Goal: Task Accomplishment & Management: Manage account settings

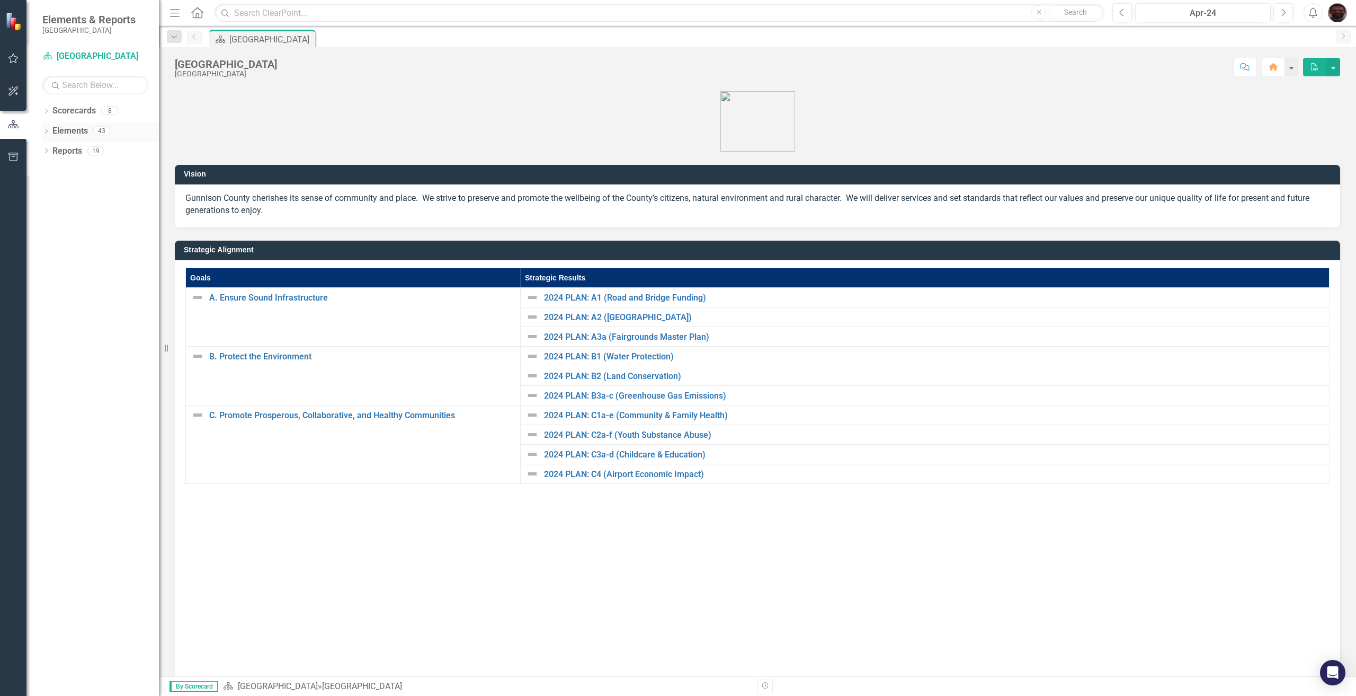
click at [43, 132] on icon "Dropdown" at bounding box center [45, 132] width 7 height 6
click at [44, 133] on icon "Dropdown" at bounding box center [45, 130] width 6 height 7
click at [45, 108] on div "Dropdown" at bounding box center [45, 112] width 7 height 9
click at [51, 129] on icon "Dropdown" at bounding box center [52, 130] width 8 height 6
click at [59, 155] on div "Dropdown" at bounding box center [62, 151] width 8 height 9
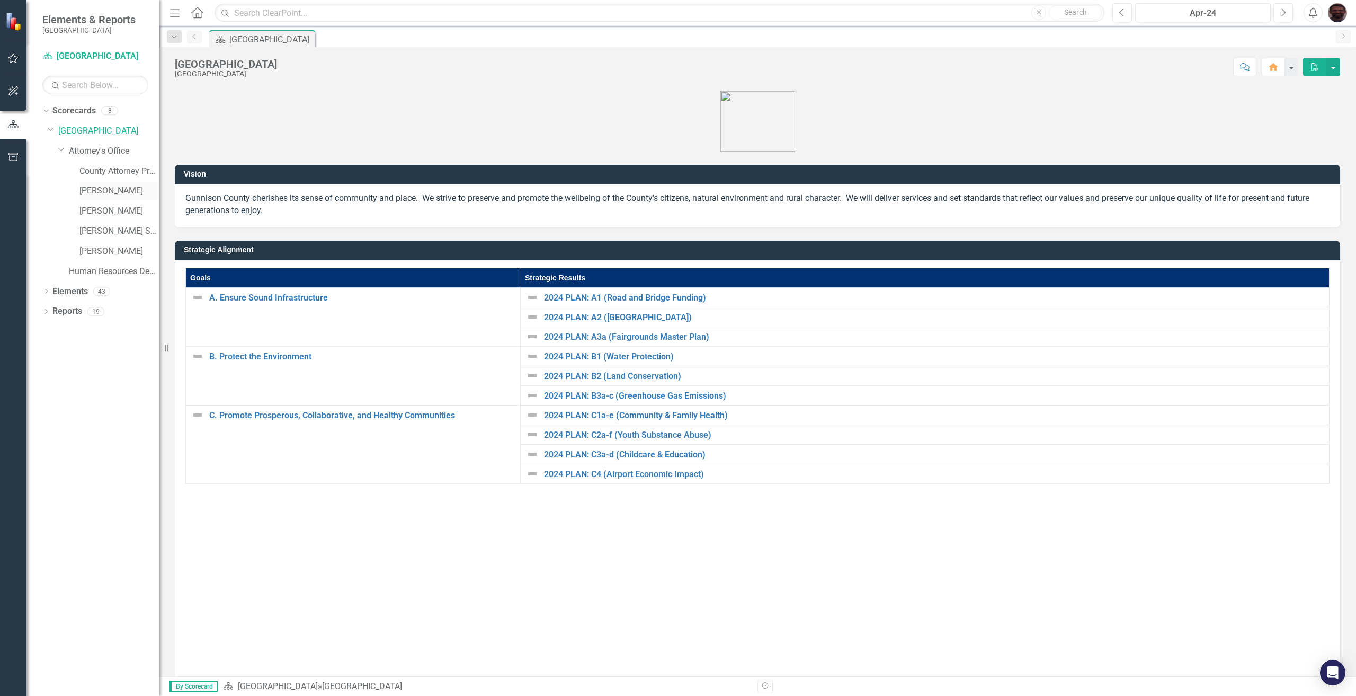
click at [95, 186] on link "[PERSON_NAME]" at bounding box center [118, 191] width 79 height 12
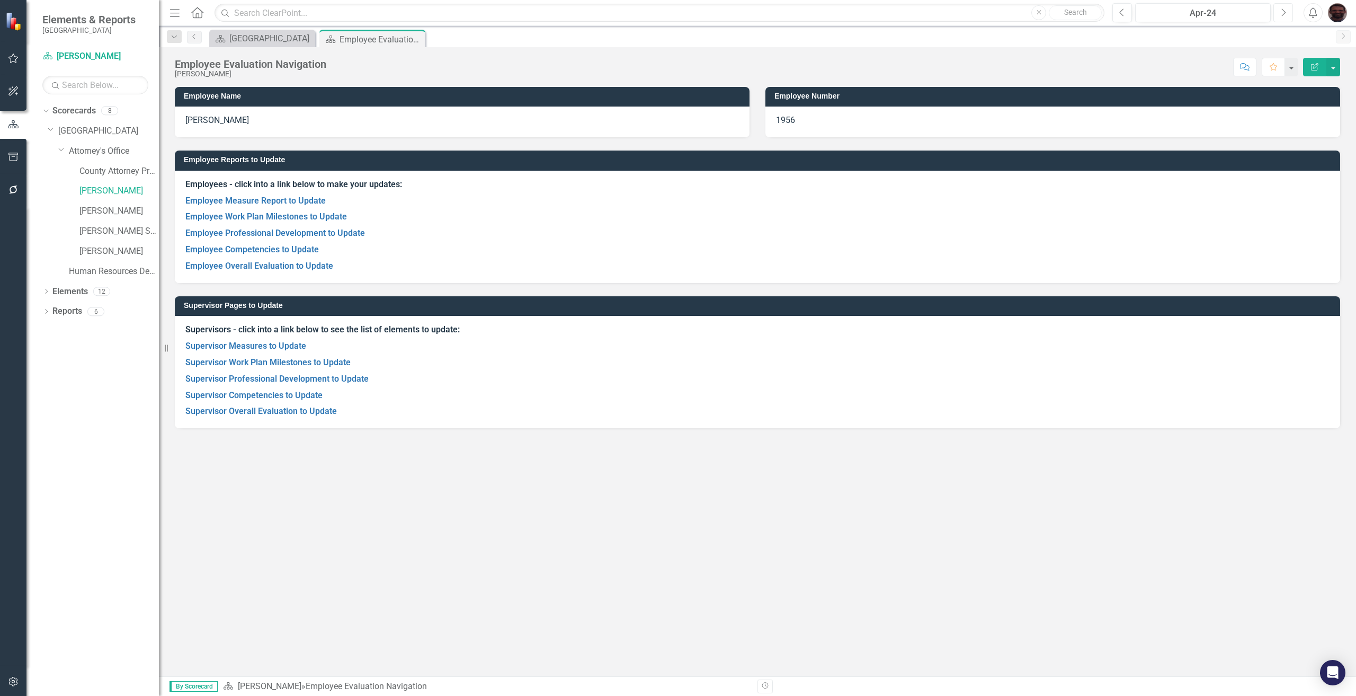
click at [1286, 14] on button "Next" at bounding box center [1283, 12] width 20 height 19
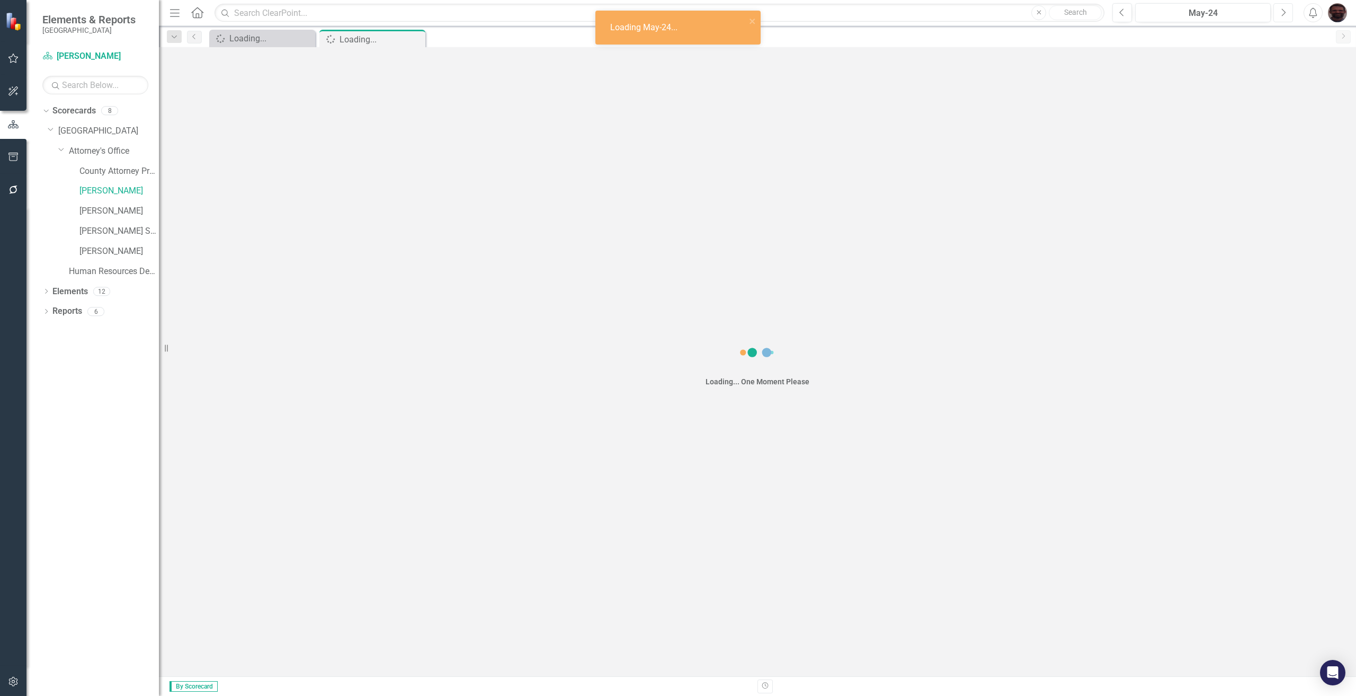
click at [1286, 14] on button "Next" at bounding box center [1283, 12] width 20 height 19
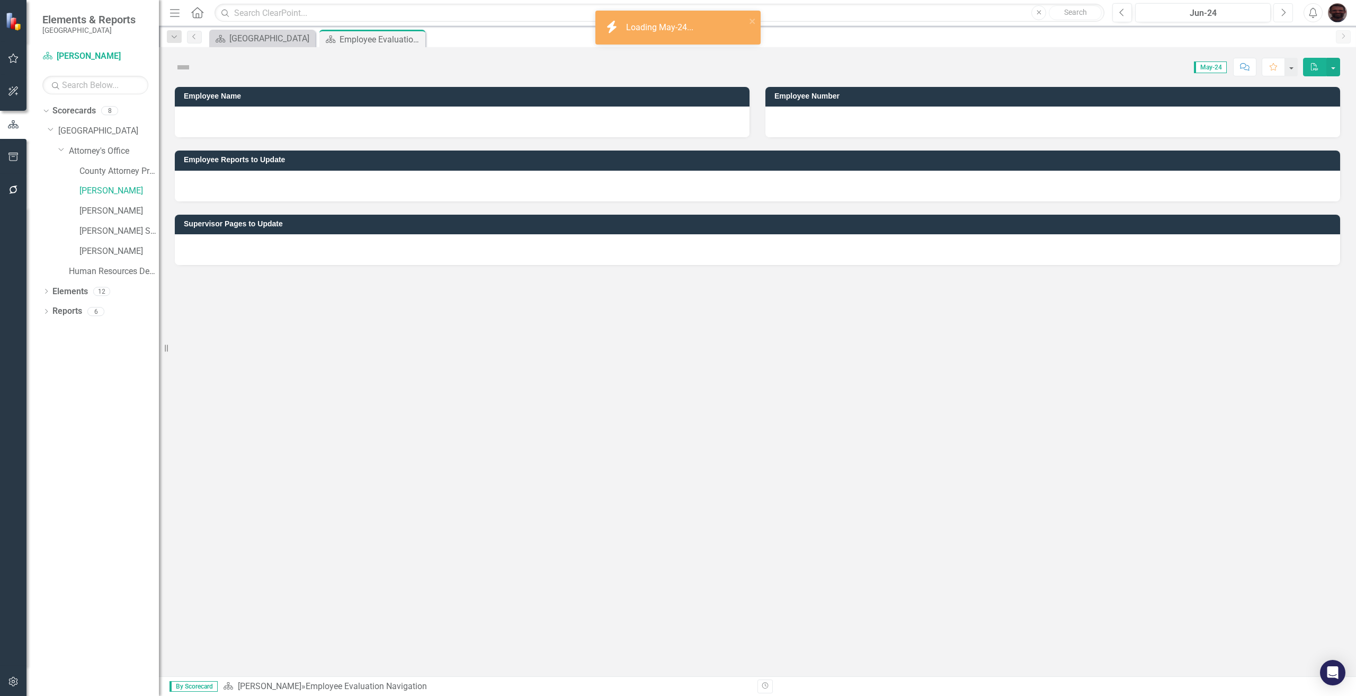
click at [1286, 14] on button "Next" at bounding box center [1283, 12] width 20 height 19
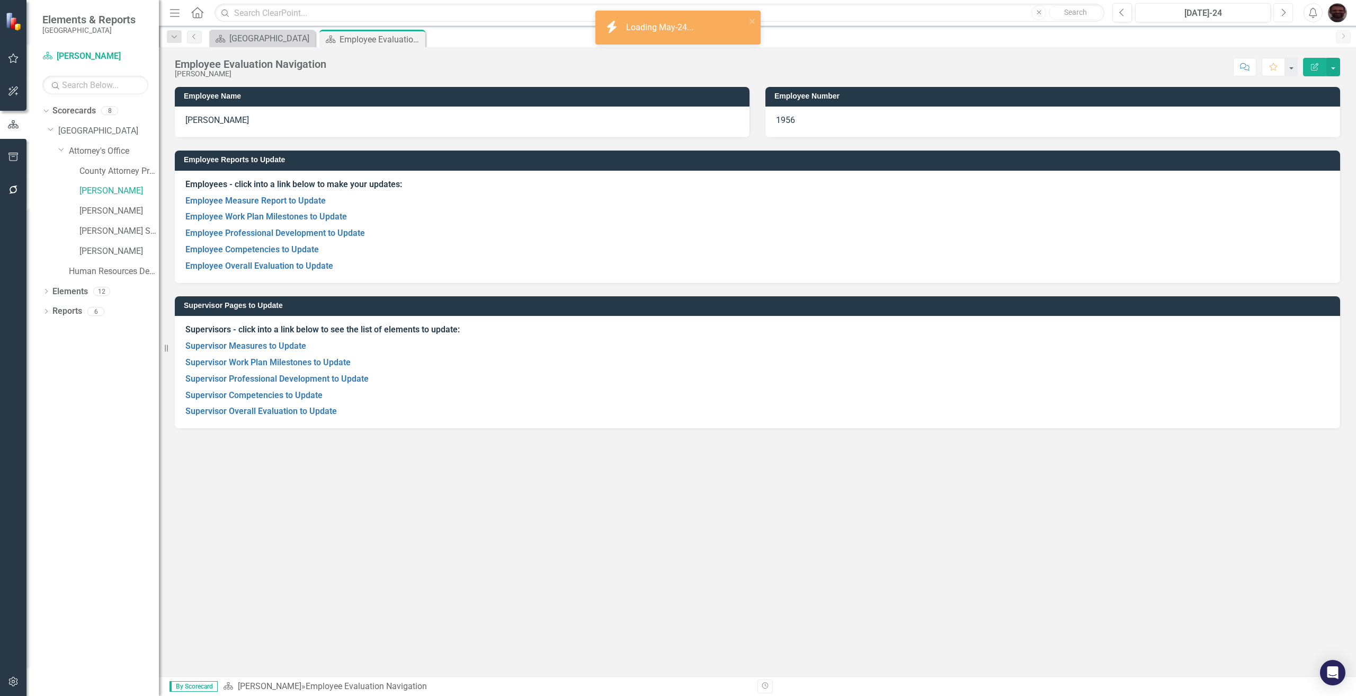
click at [1286, 14] on button "Next" at bounding box center [1283, 12] width 20 height 19
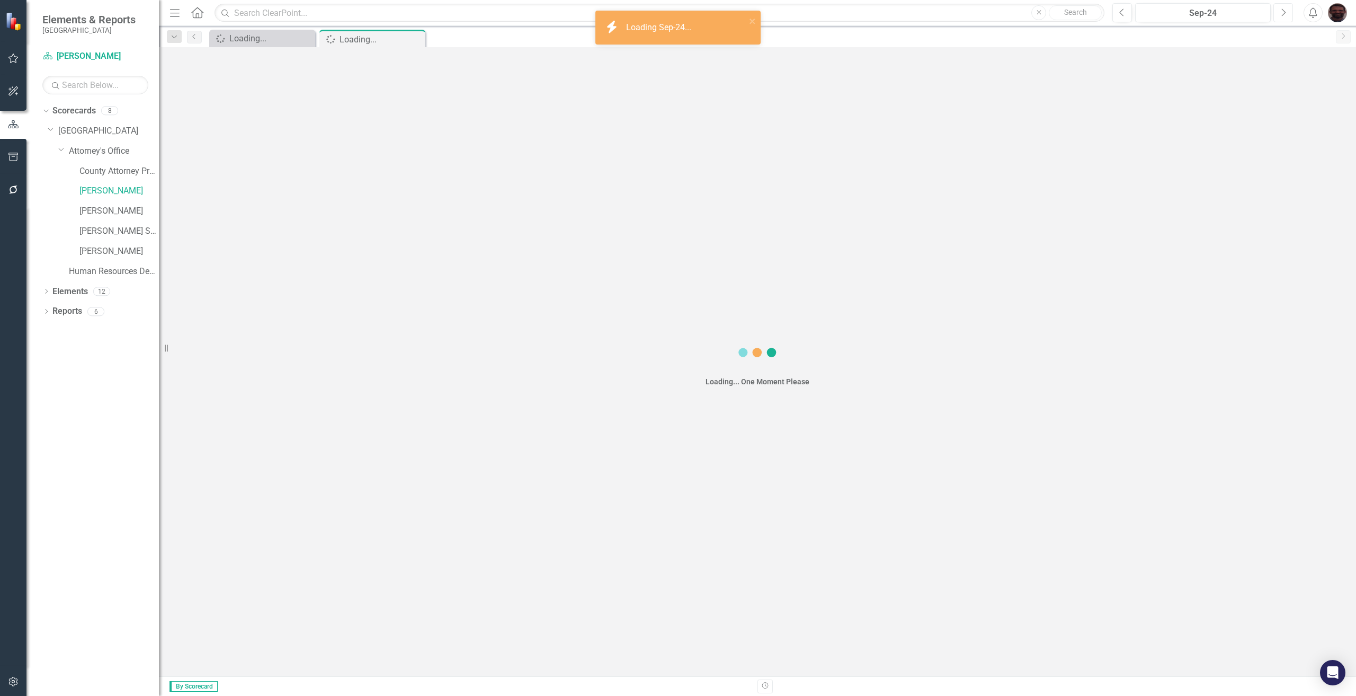
click at [1286, 14] on button "Next" at bounding box center [1283, 12] width 20 height 19
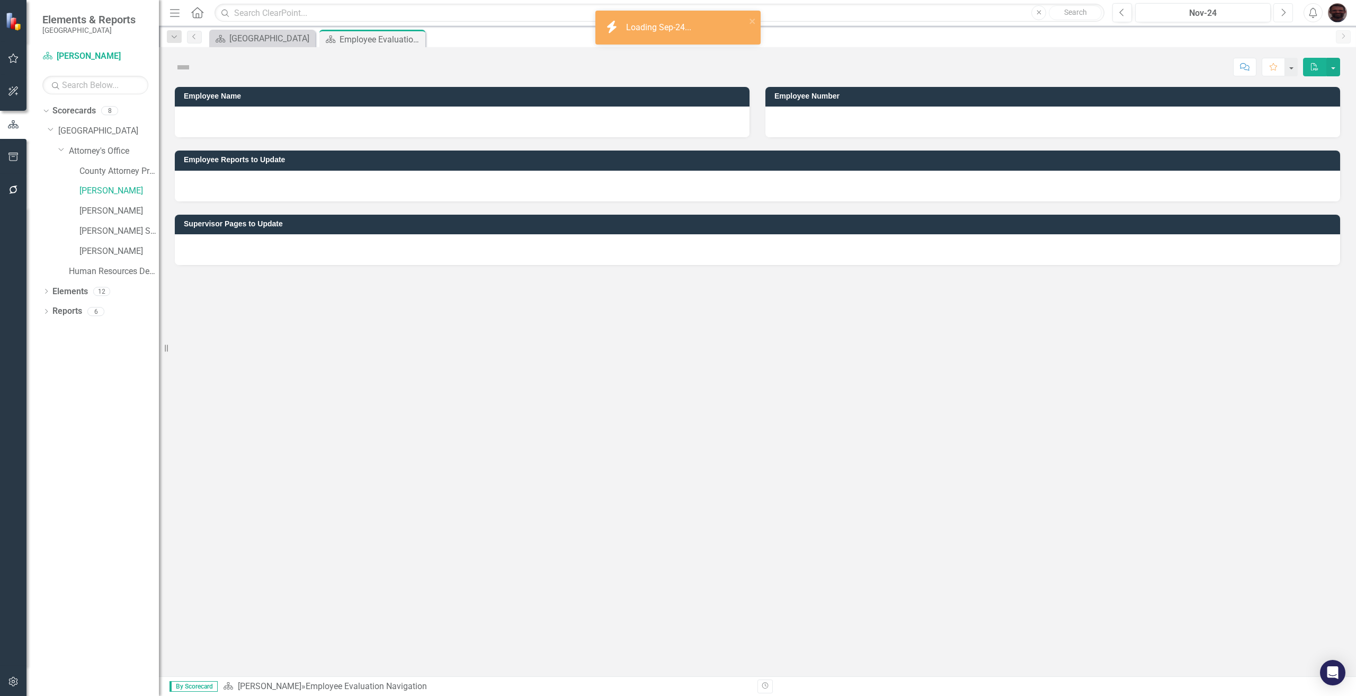
click at [1286, 14] on button "Next" at bounding box center [1283, 12] width 20 height 19
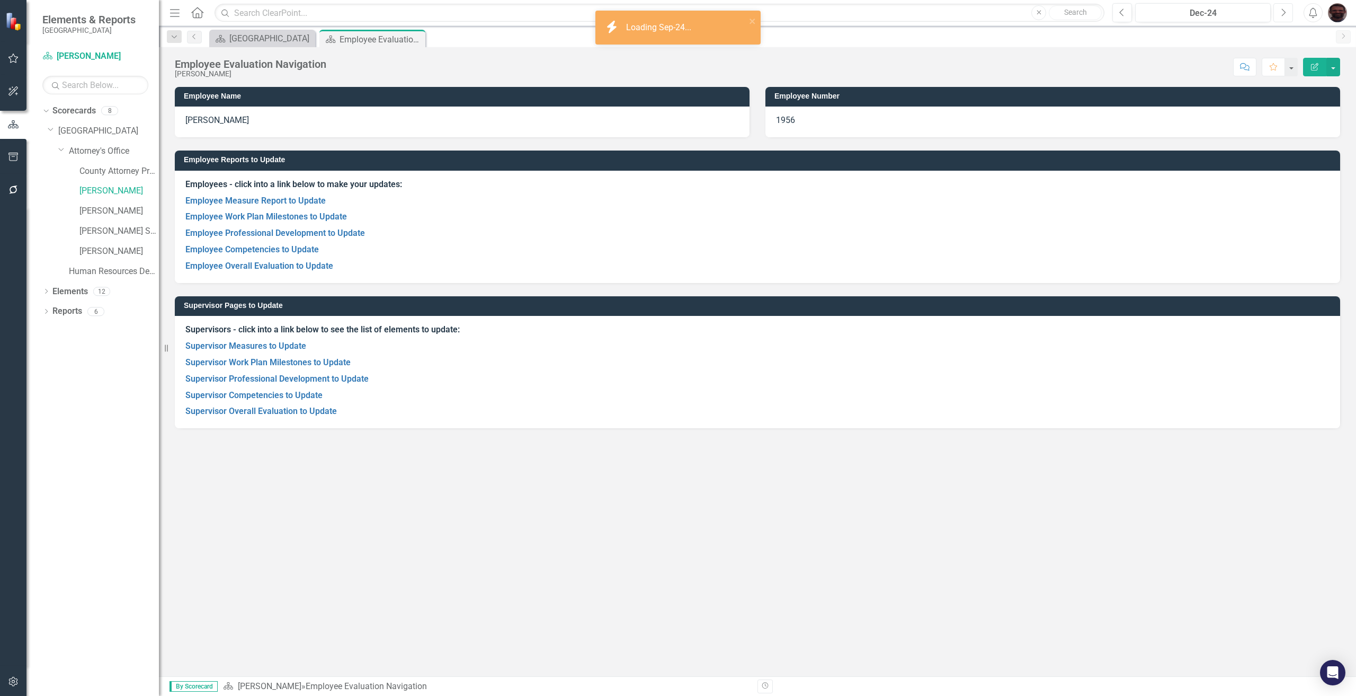
click at [1286, 14] on button "Next" at bounding box center [1283, 12] width 20 height 19
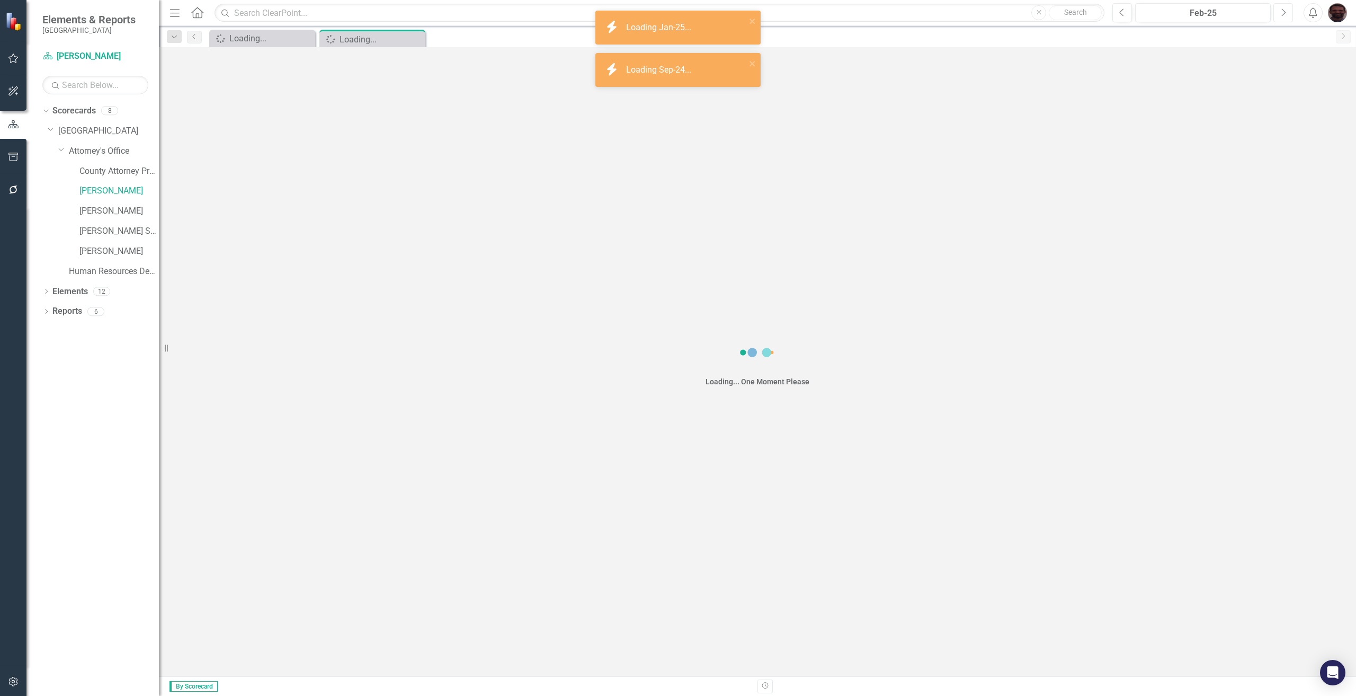
click at [1286, 14] on button "Next" at bounding box center [1283, 12] width 20 height 19
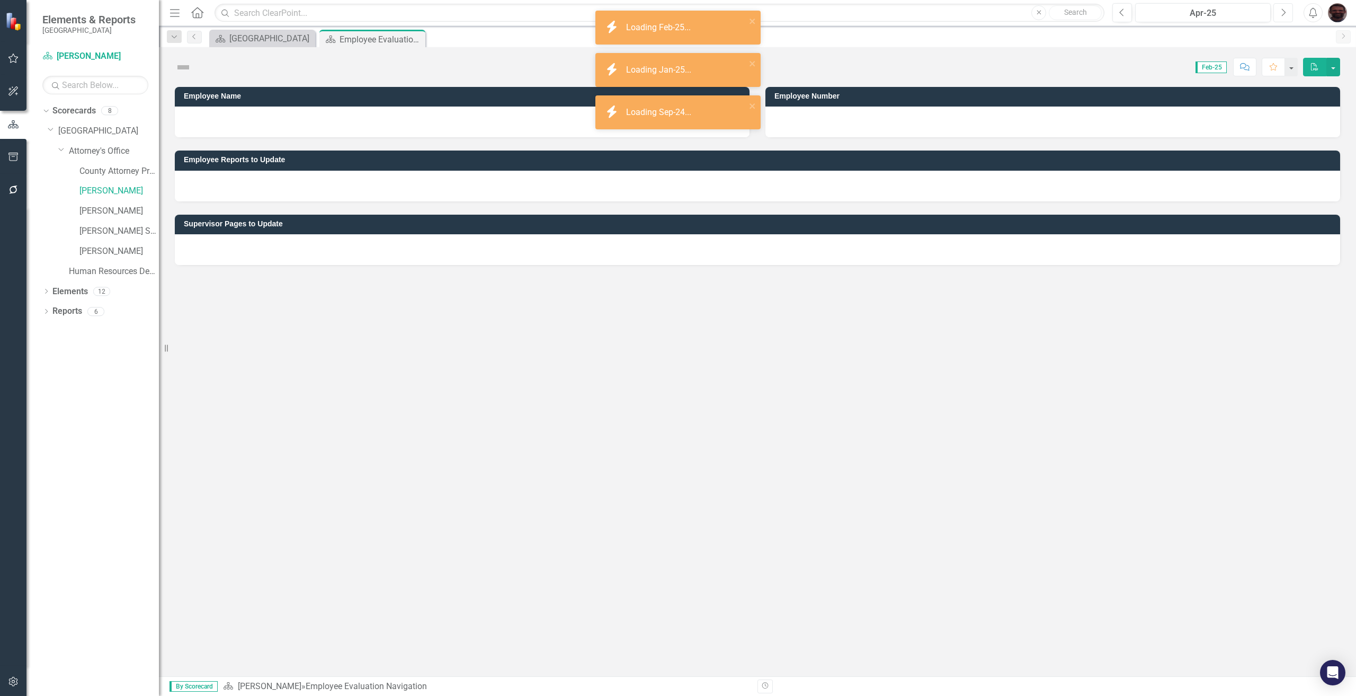
click at [1286, 14] on button "Next" at bounding box center [1283, 12] width 20 height 19
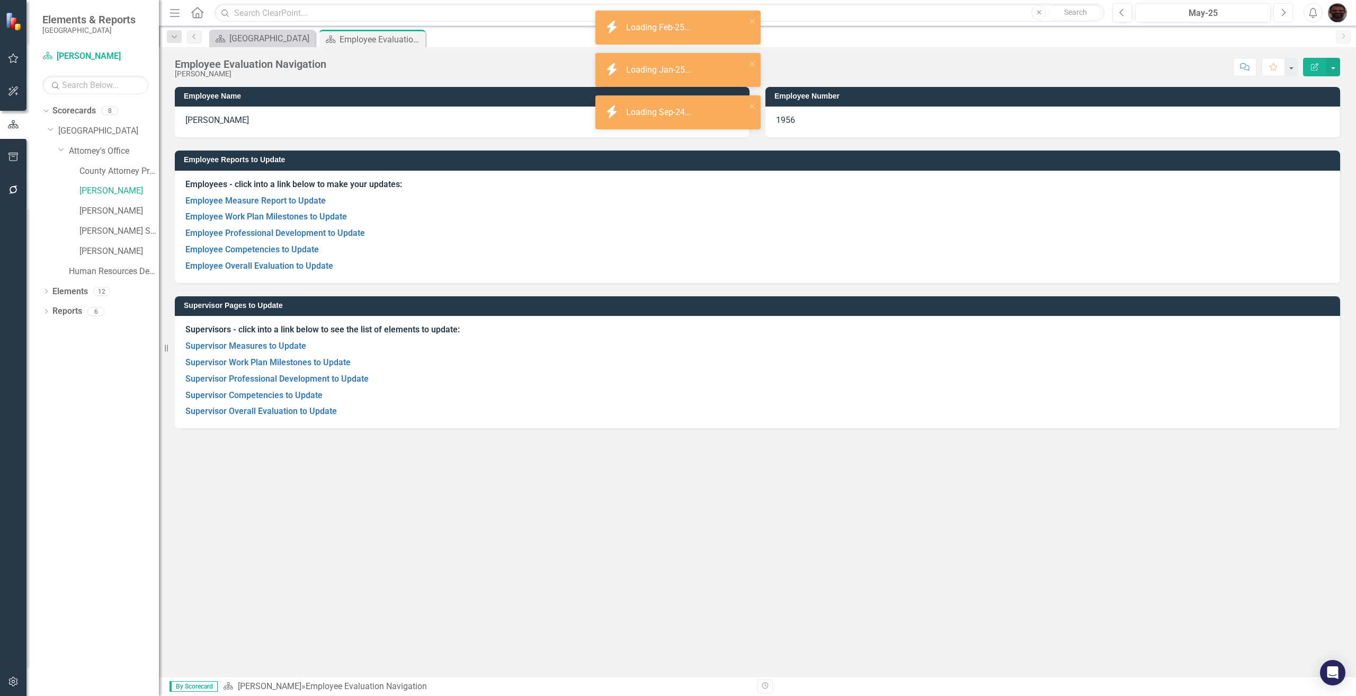
click at [1286, 14] on button "Next" at bounding box center [1283, 12] width 20 height 19
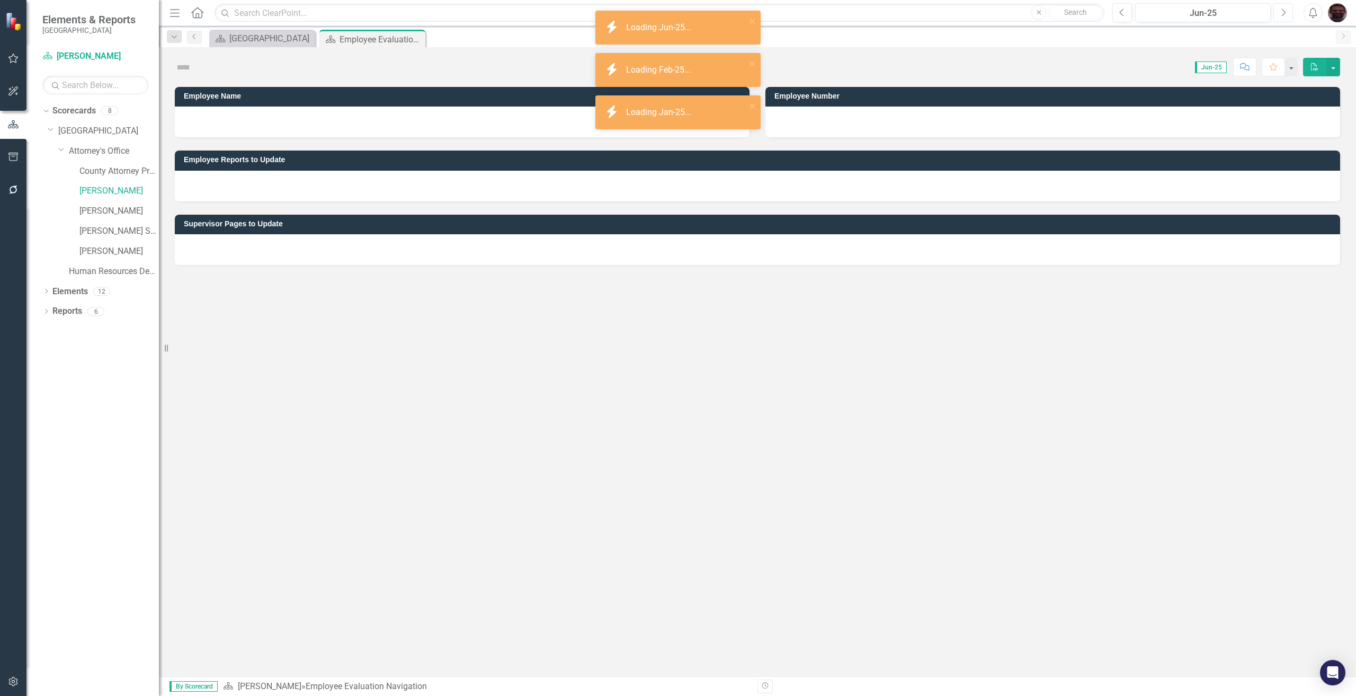
click at [1286, 14] on button "Next" at bounding box center [1283, 12] width 20 height 19
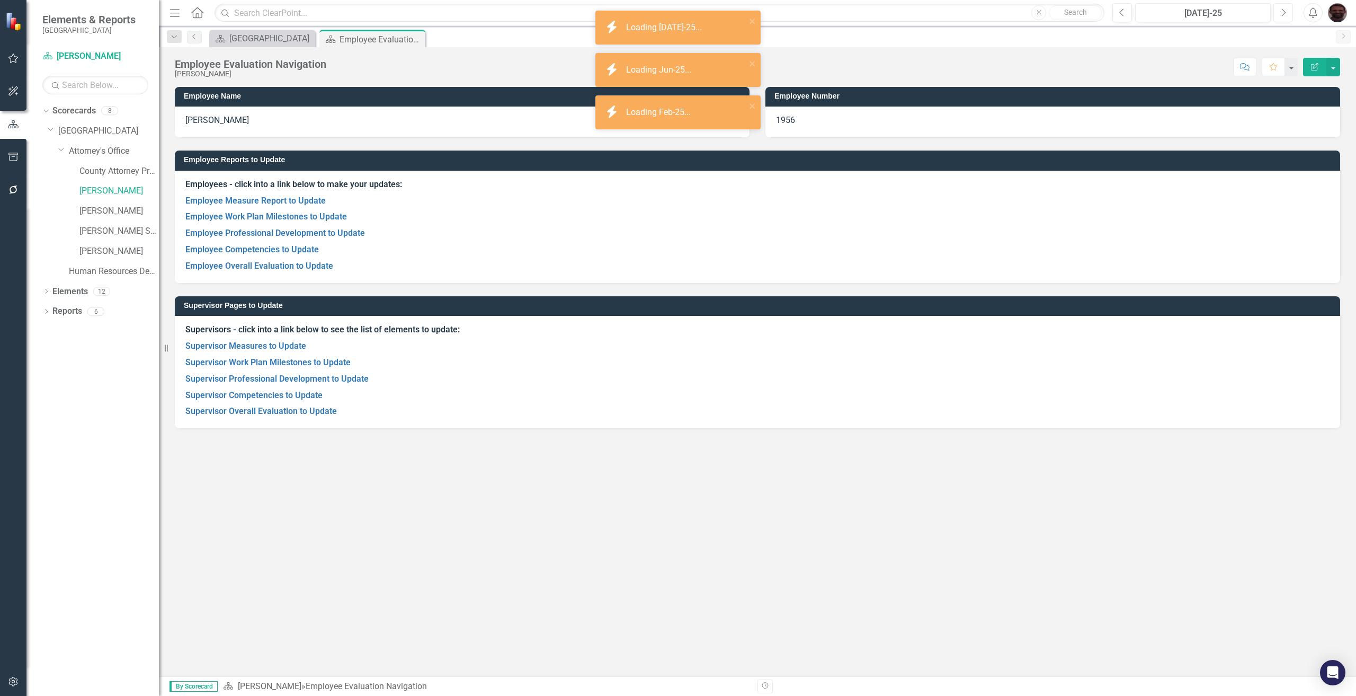
click at [1286, 14] on button "Next" at bounding box center [1283, 12] width 20 height 19
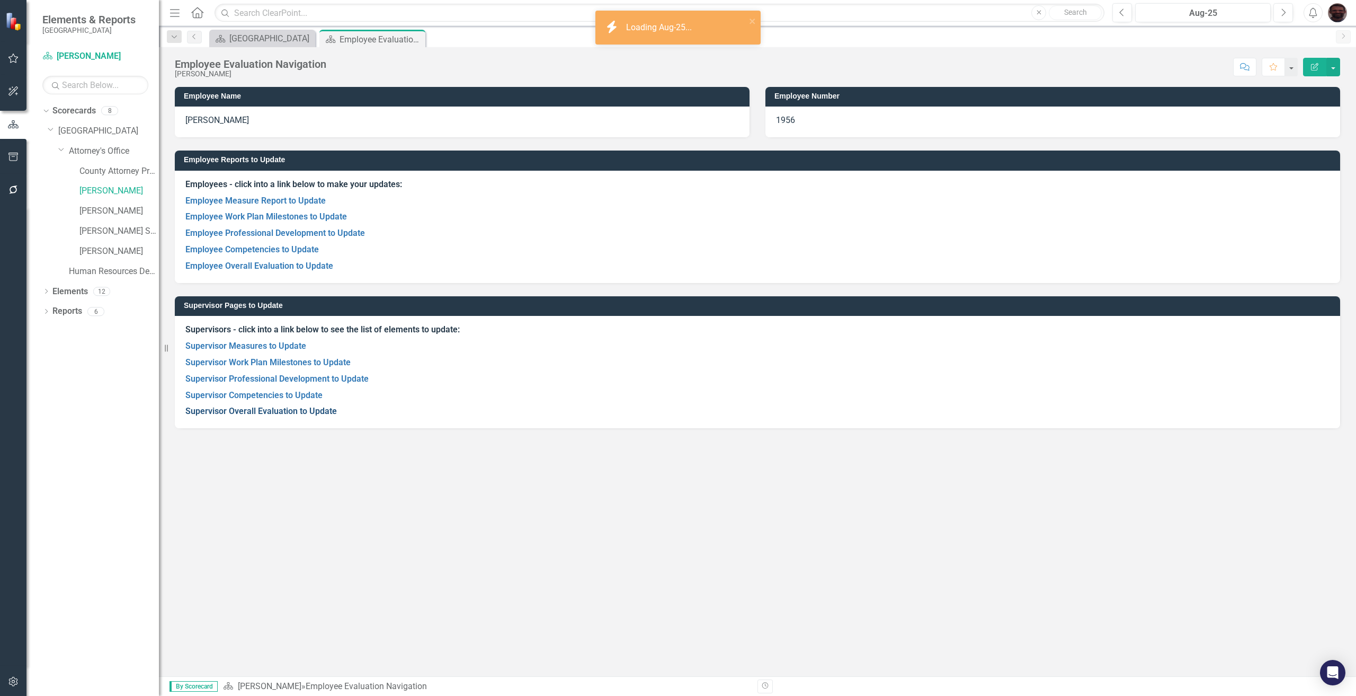
click at [237, 412] on link "Supervisor Overall Evaluation to Update" at bounding box center [261, 411] width 152 height 10
click at [264, 393] on link "Supervisor Competencies to Update" at bounding box center [253, 395] width 137 height 10
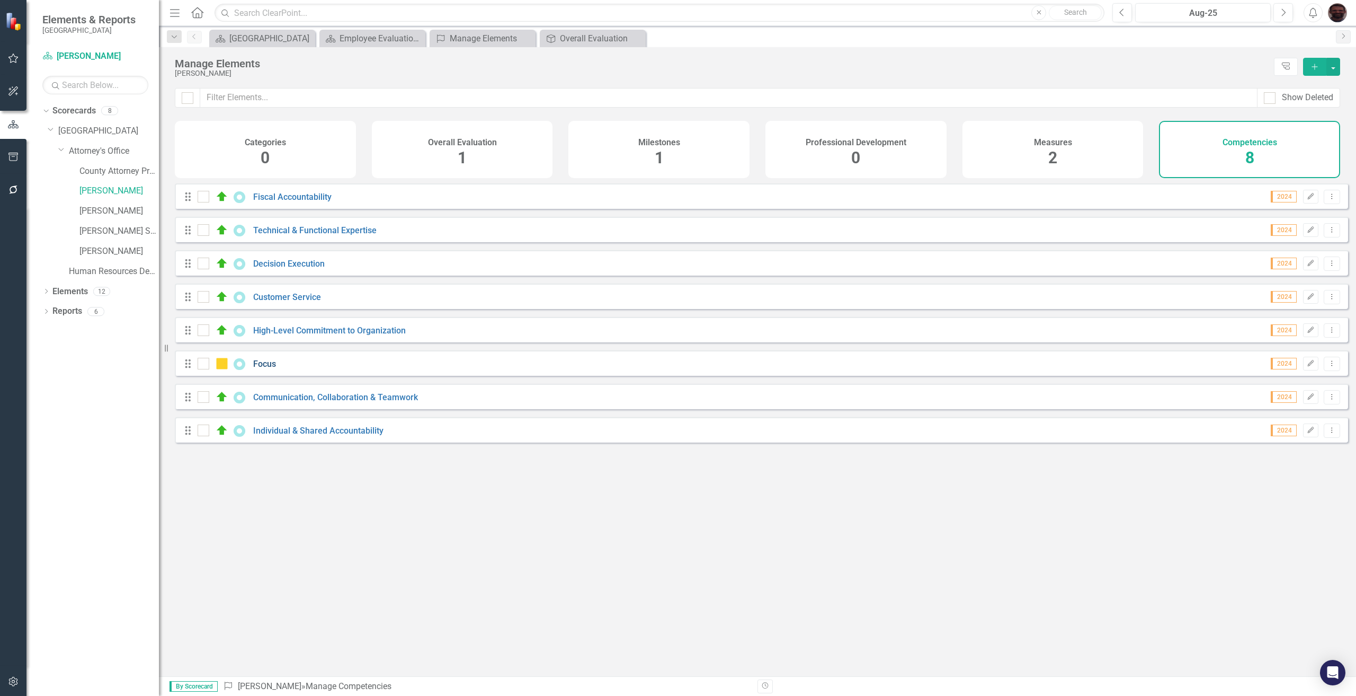
click at [270, 368] on link "Focus" at bounding box center [264, 364] width 23 height 10
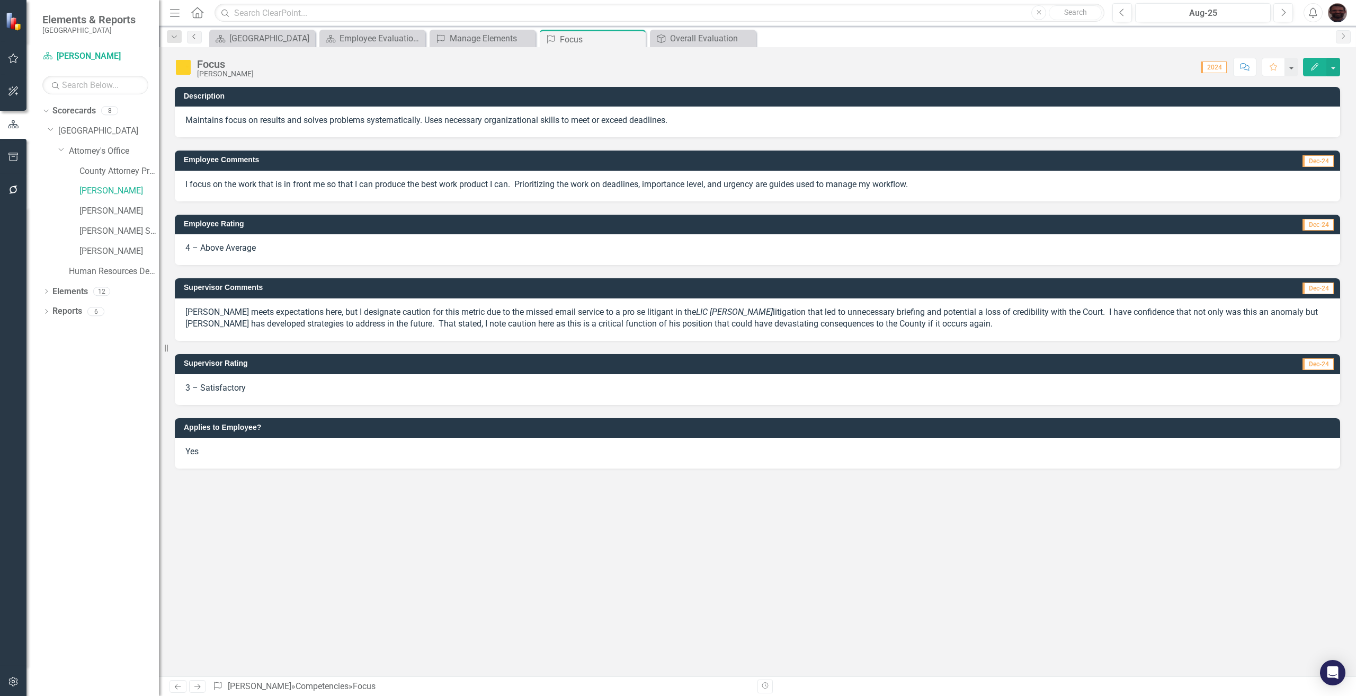
click at [197, 40] on link "Previous" at bounding box center [194, 37] width 15 height 13
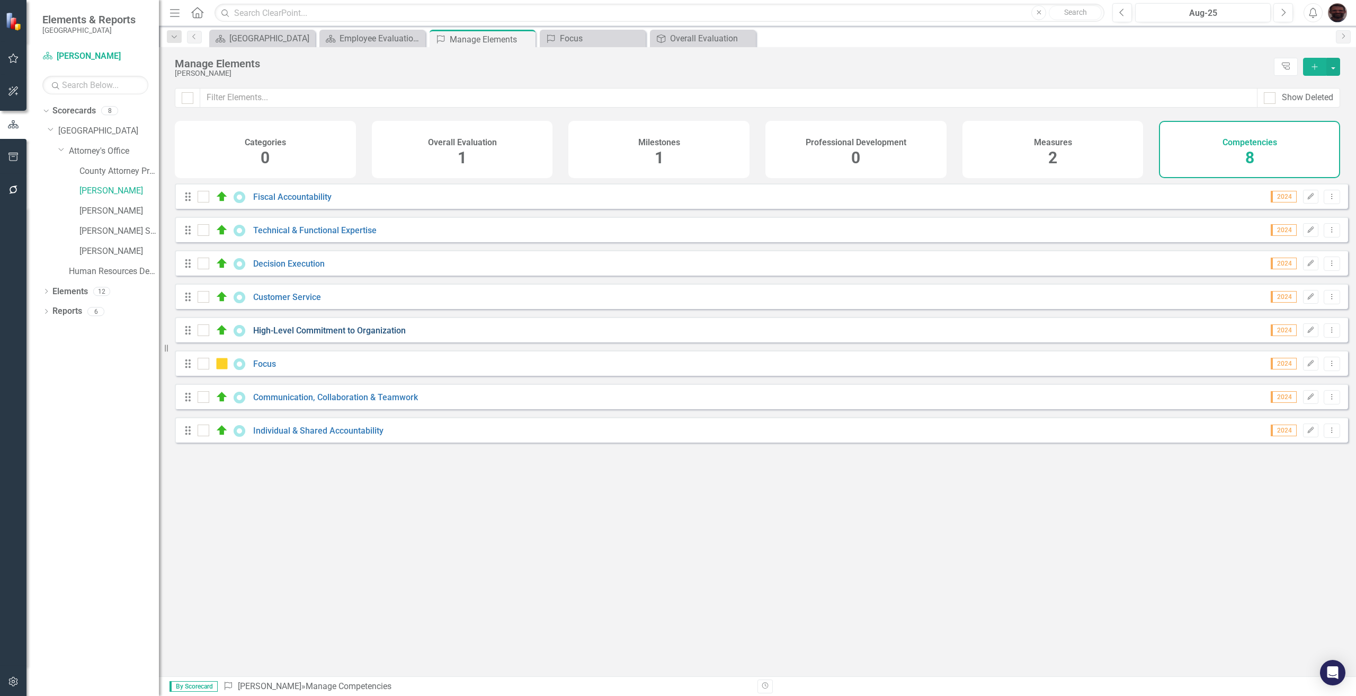
click at [318, 335] on link "High-Level Commitment to Organization" at bounding box center [329, 330] width 153 height 10
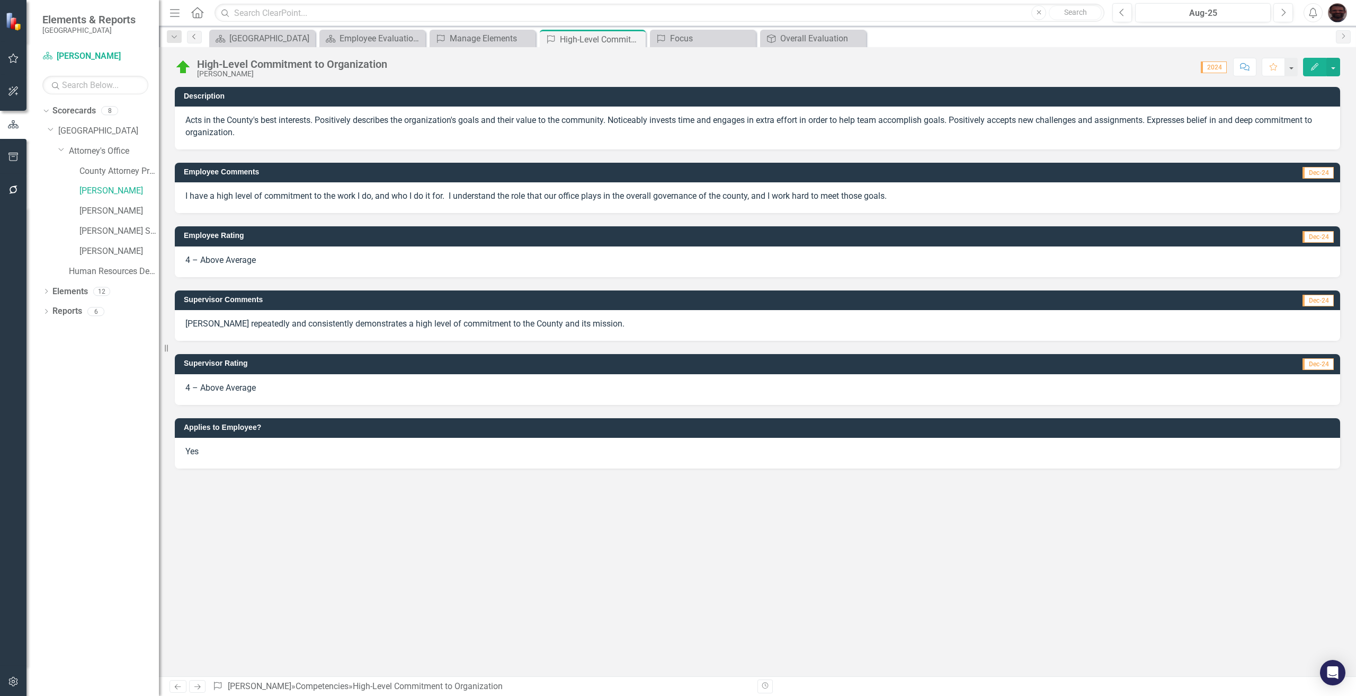
click at [195, 35] on icon "Previous" at bounding box center [194, 36] width 8 height 6
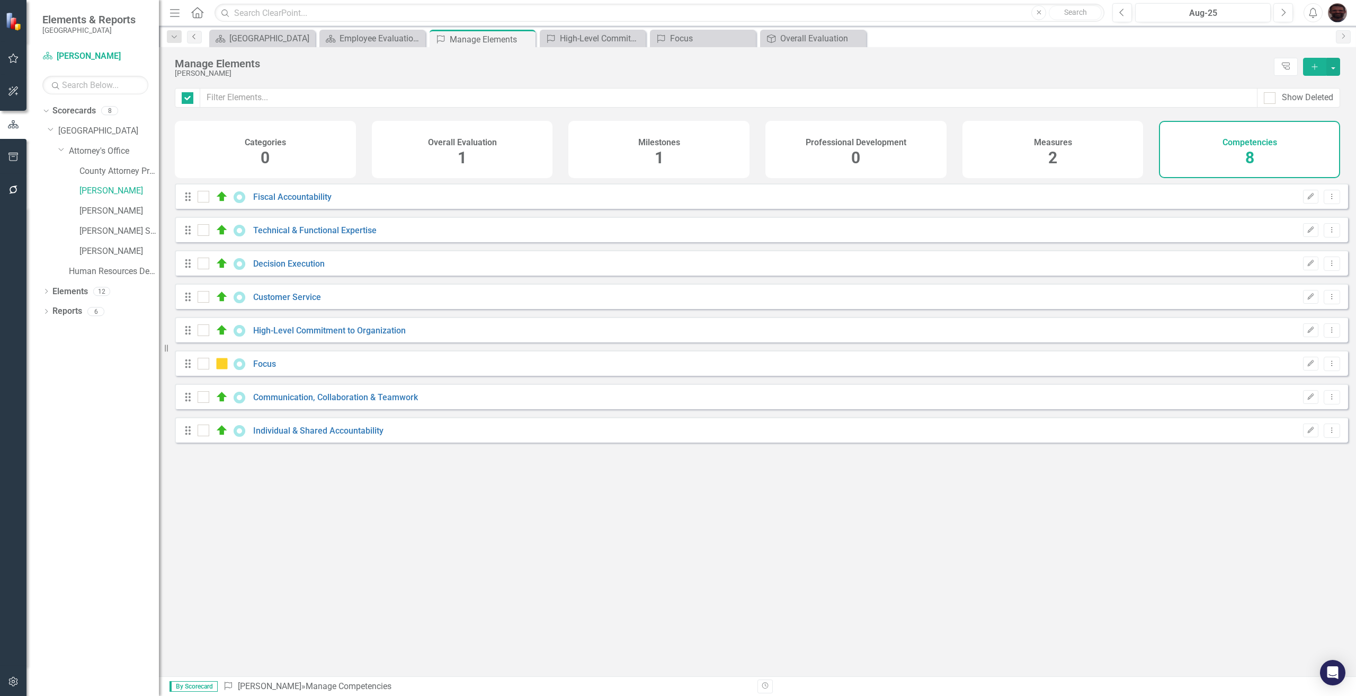
checkbox input "false"
click at [273, 302] on link "Customer Service" at bounding box center [287, 297] width 68 height 10
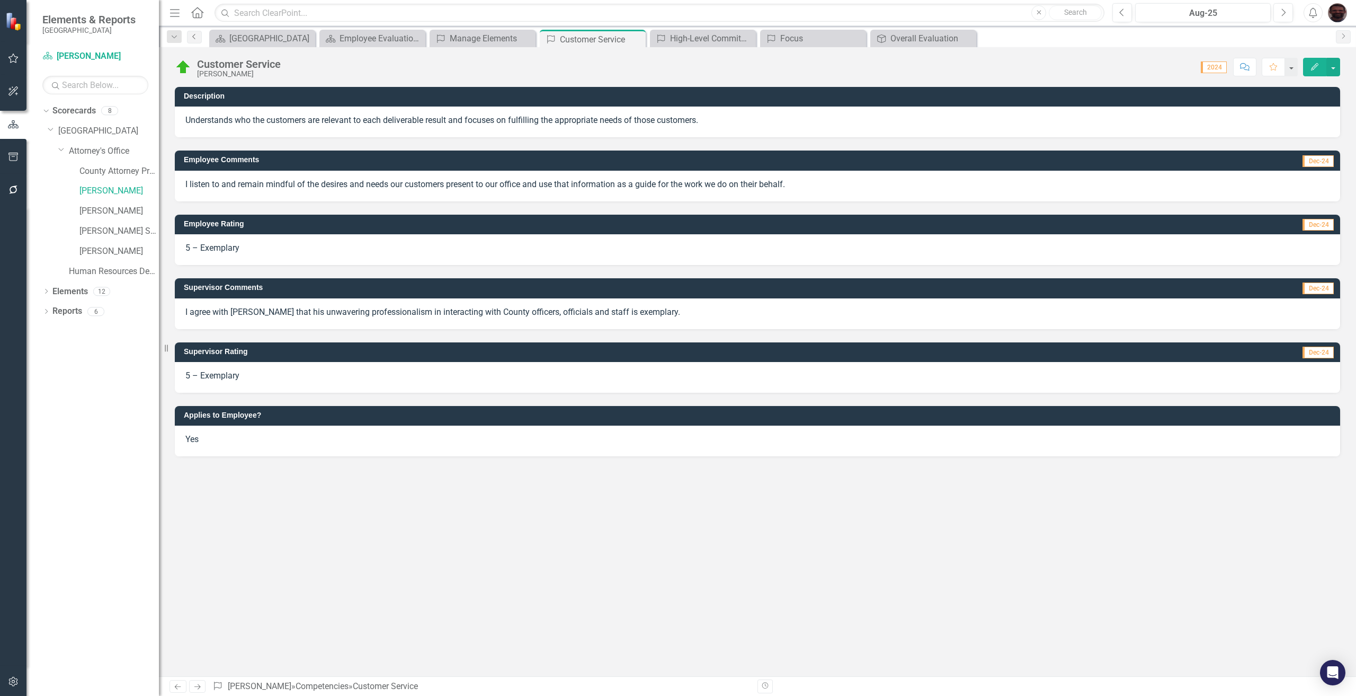
click at [199, 33] on link "Previous" at bounding box center [194, 37] width 15 height 13
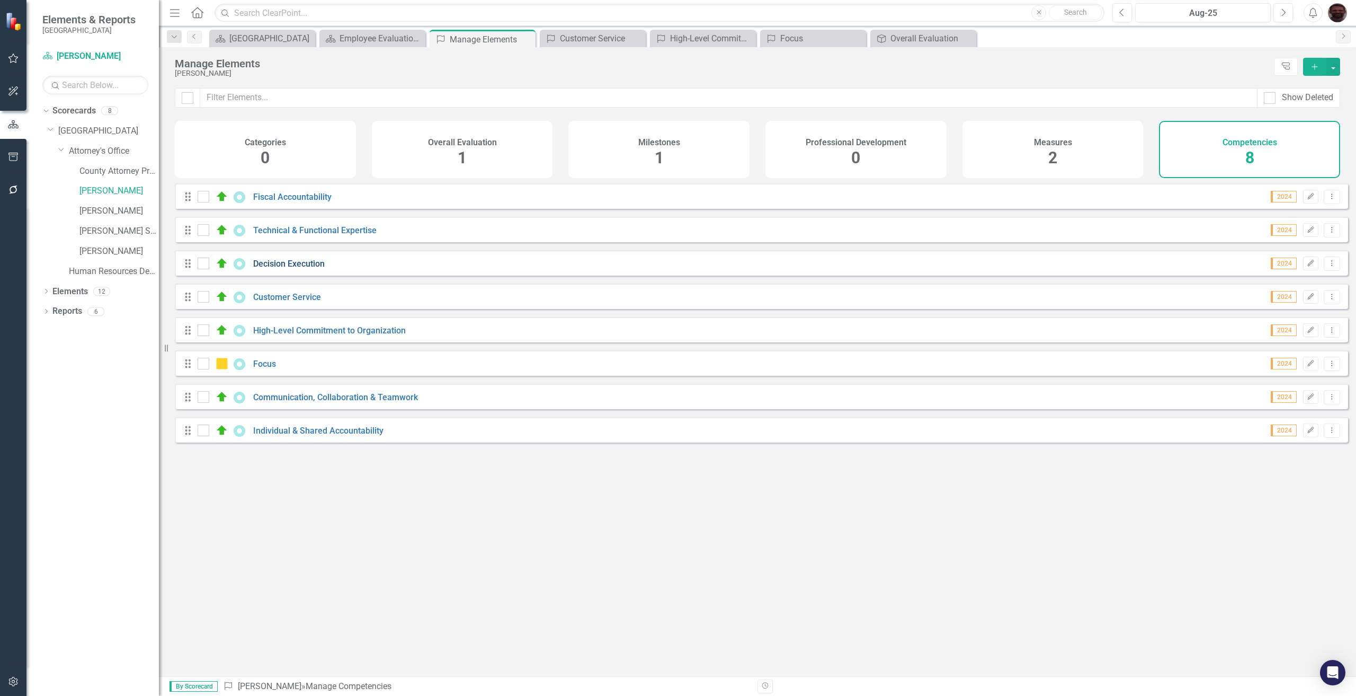
click at [307, 269] on link "Decision Execution" at bounding box center [289, 264] width 72 height 10
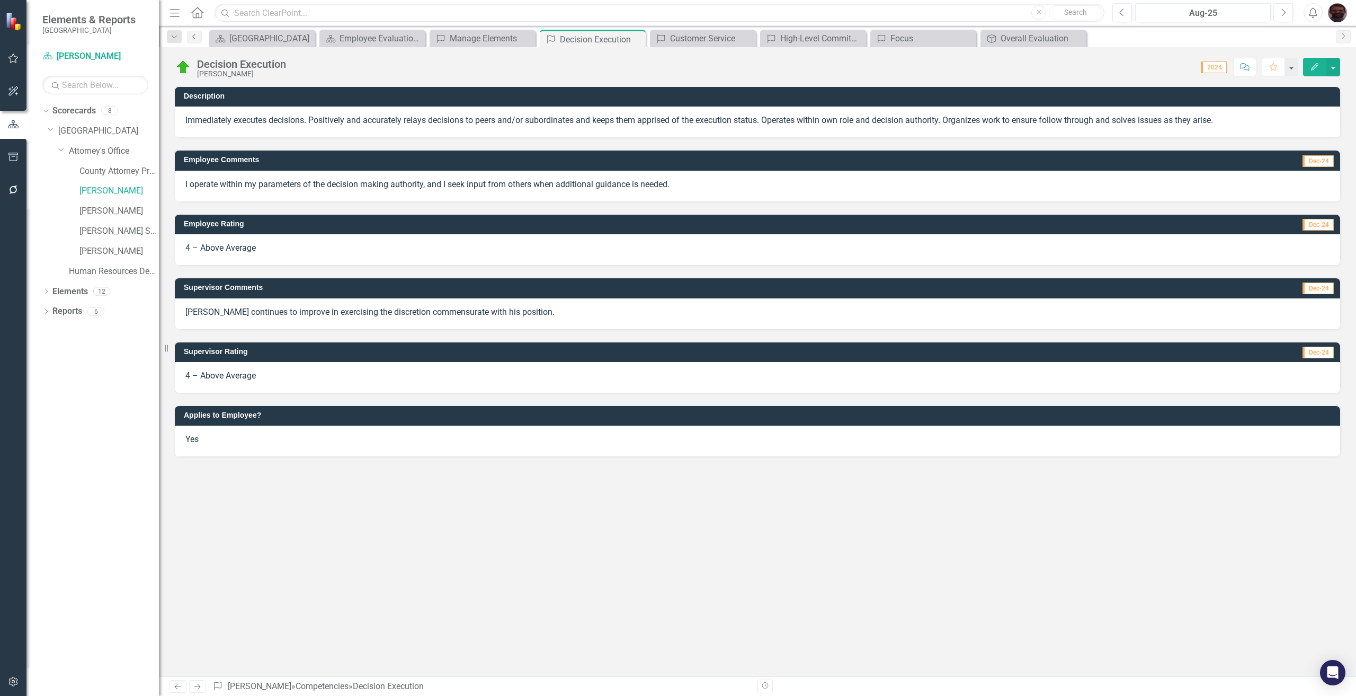
click at [194, 41] on link "Previous" at bounding box center [194, 37] width 15 height 13
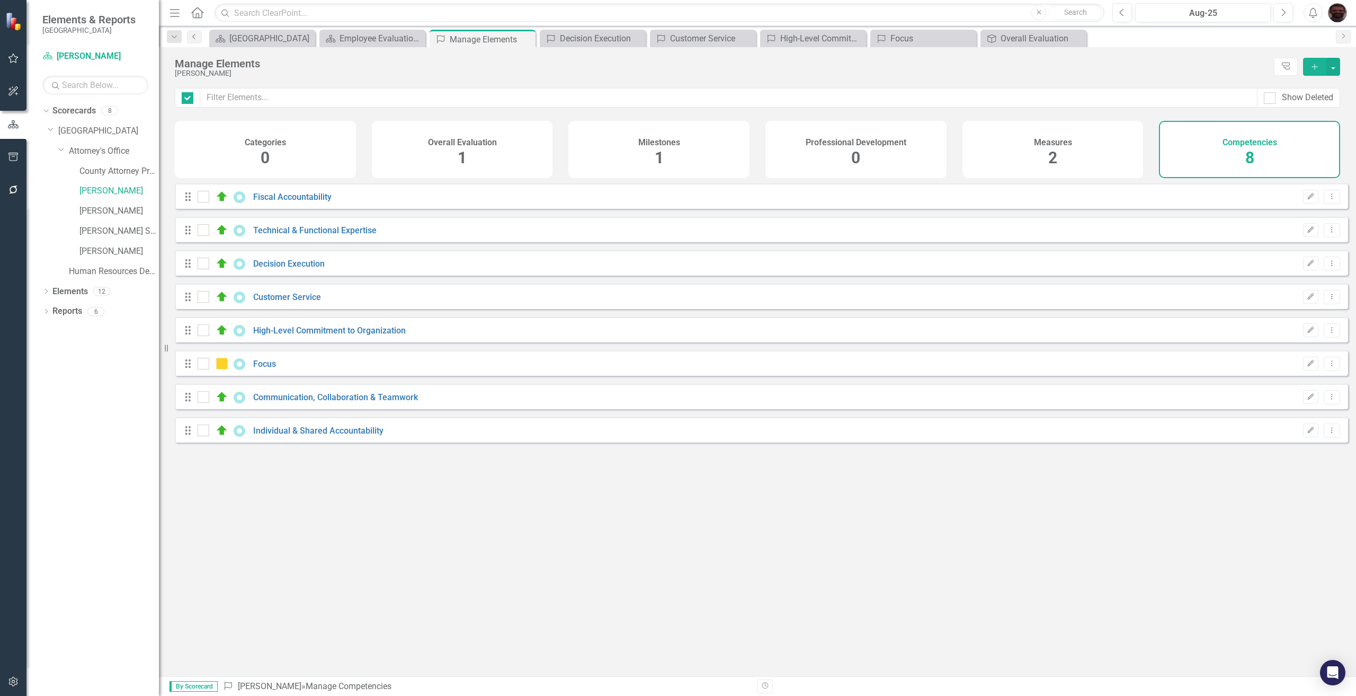
checkbox input "false"
click at [277, 235] on link "Technical & Functional Expertise" at bounding box center [314, 230] width 123 height 10
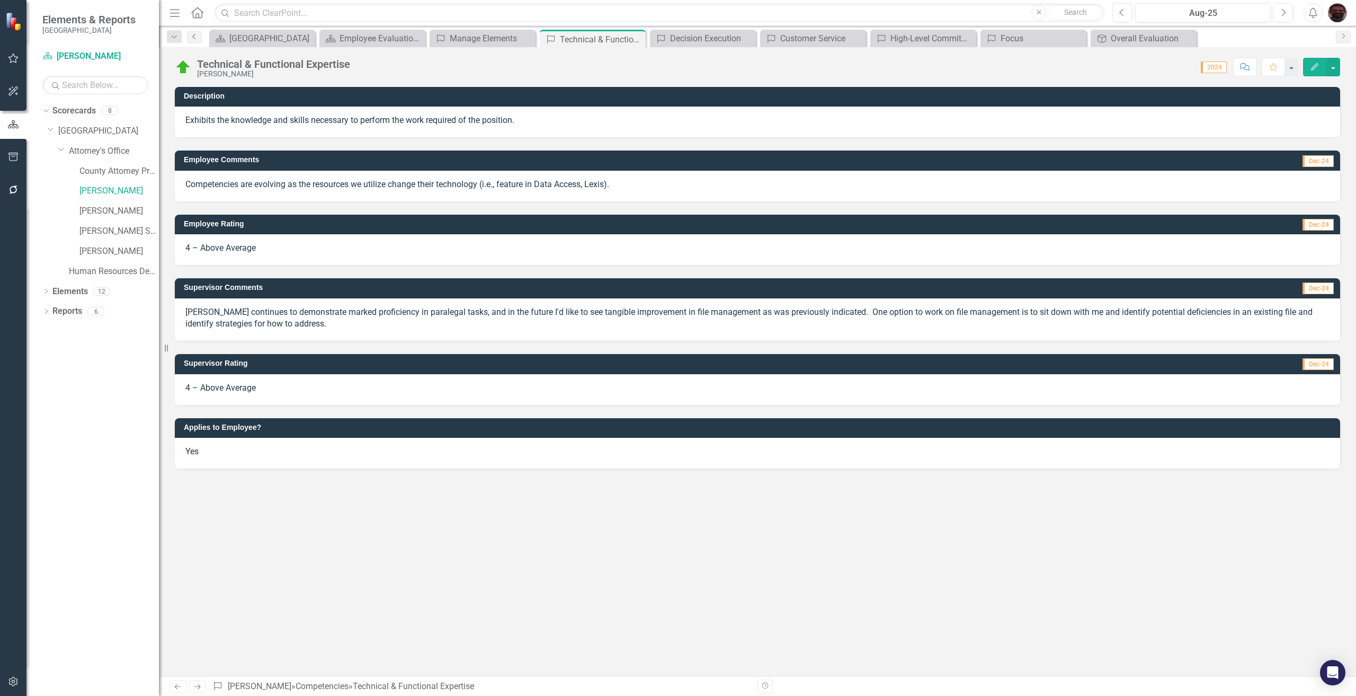
click at [194, 37] on icon "Previous" at bounding box center [194, 36] width 8 height 6
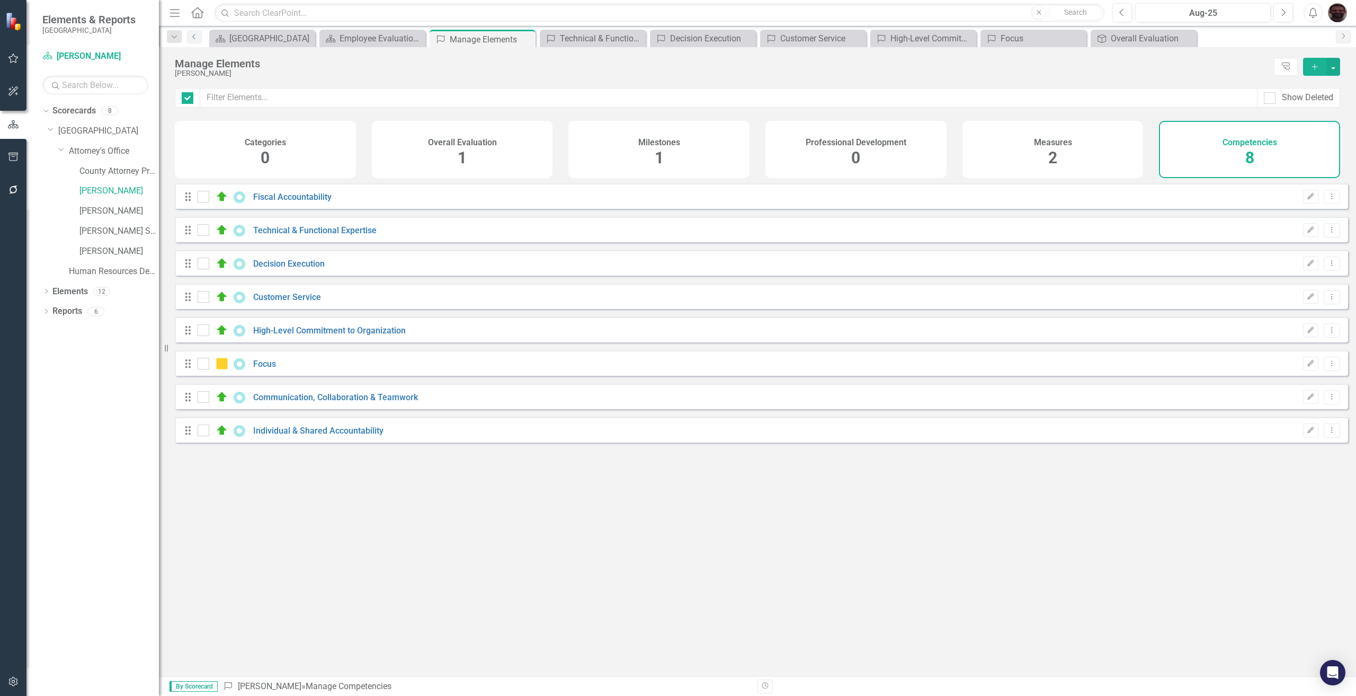
checkbox input "false"
click at [274, 201] on link "Fiscal Accountability" at bounding box center [292, 197] width 78 height 10
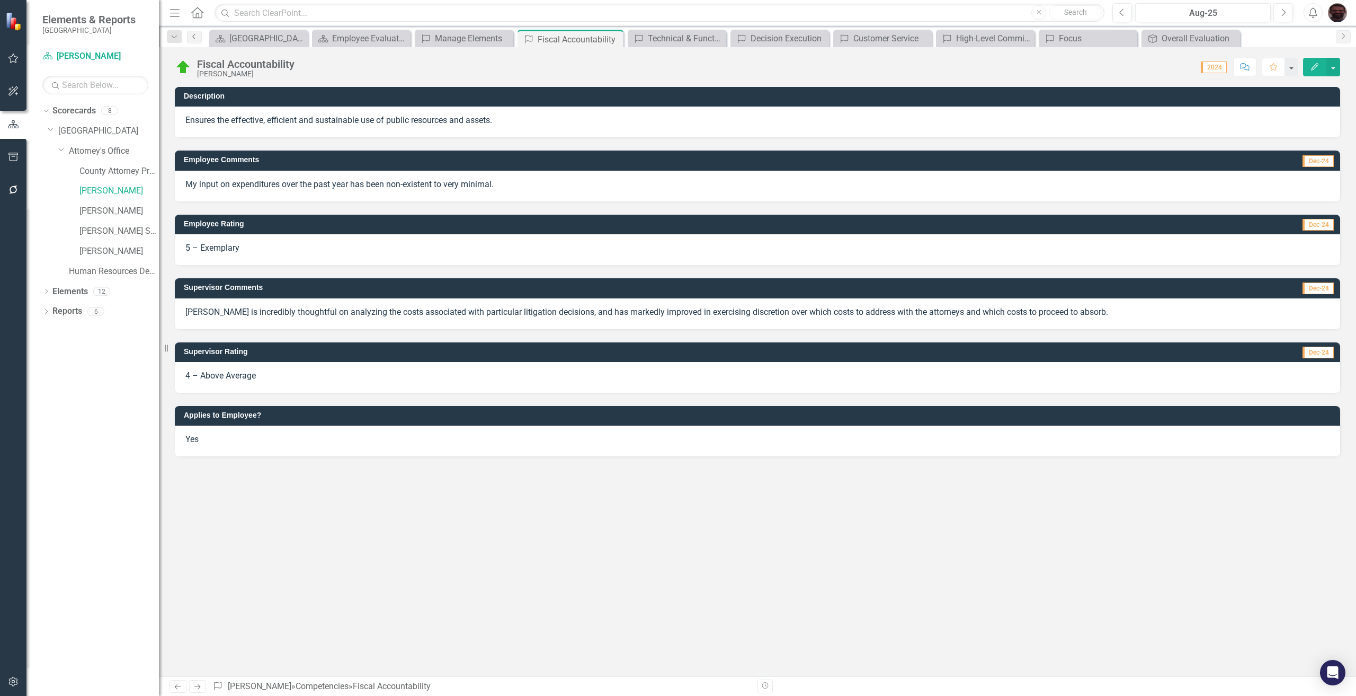
click at [193, 40] on link "Previous" at bounding box center [194, 37] width 15 height 13
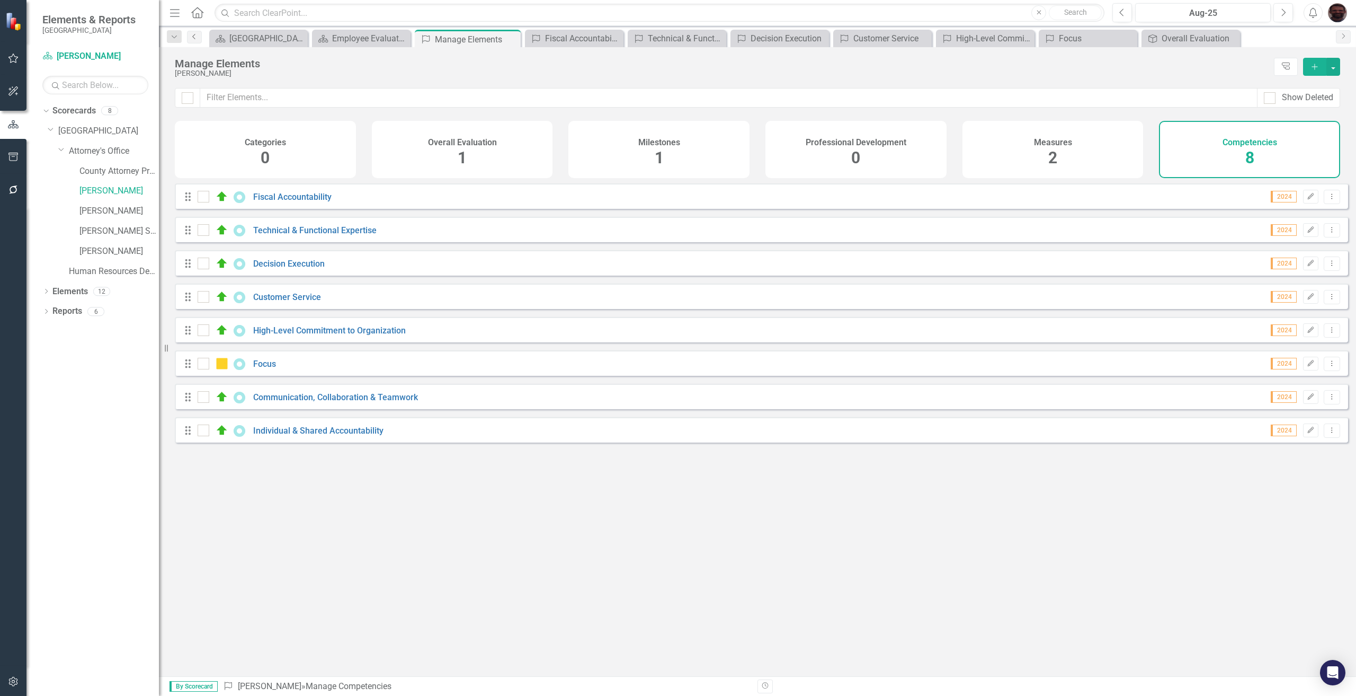
click at [193, 40] on link "Previous" at bounding box center [194, 37] width 15 height 13
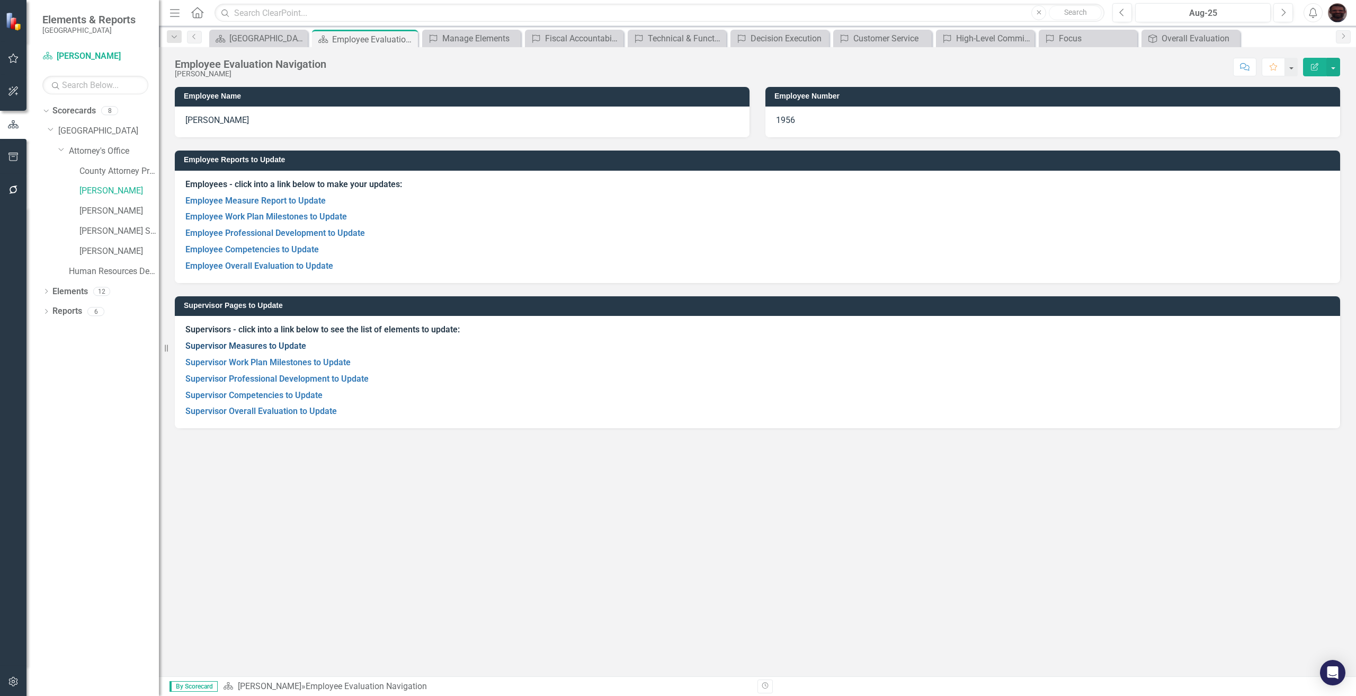
click at [248, 344] on link "Supervisor Measures to Update" at bounding box center [245, 346] width 121 height 10
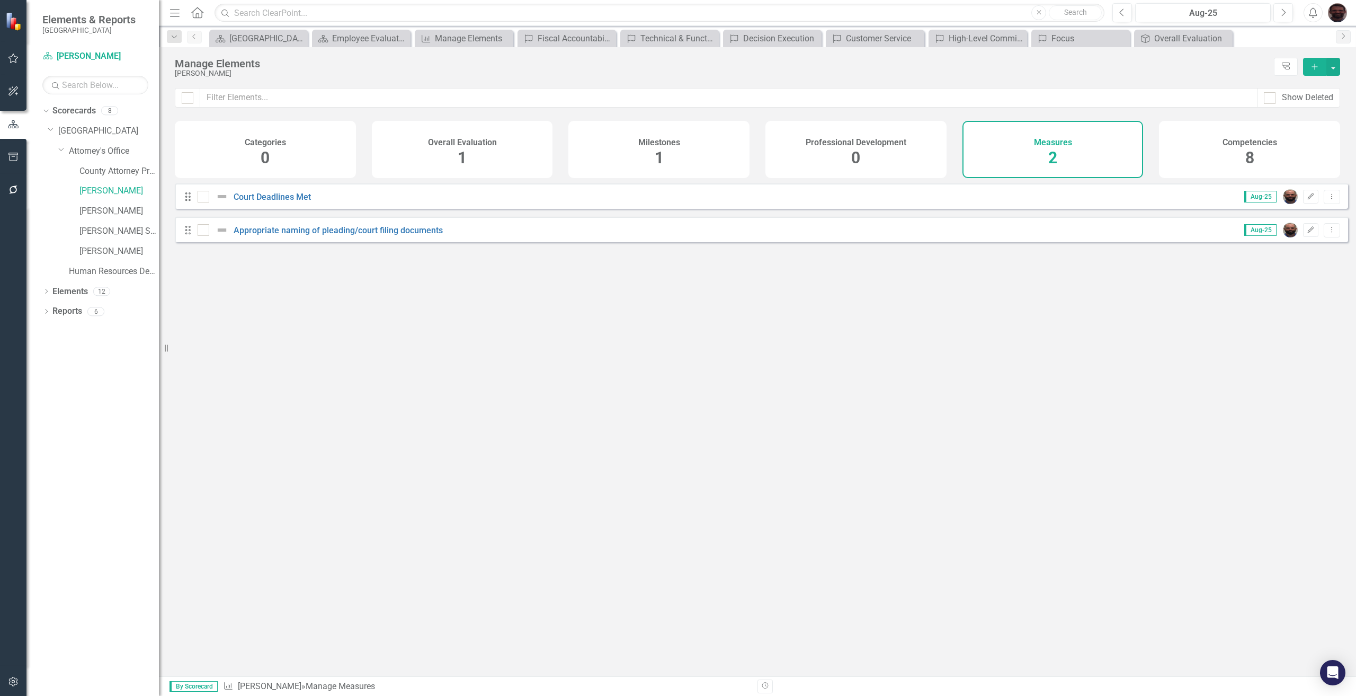
click at [191, 42] on link "Previous" at bounding box center [194, 37] width 15 height 13
click at [197, 39] on icon "Previous" at bounding box center [194, 36] width 8 height 6
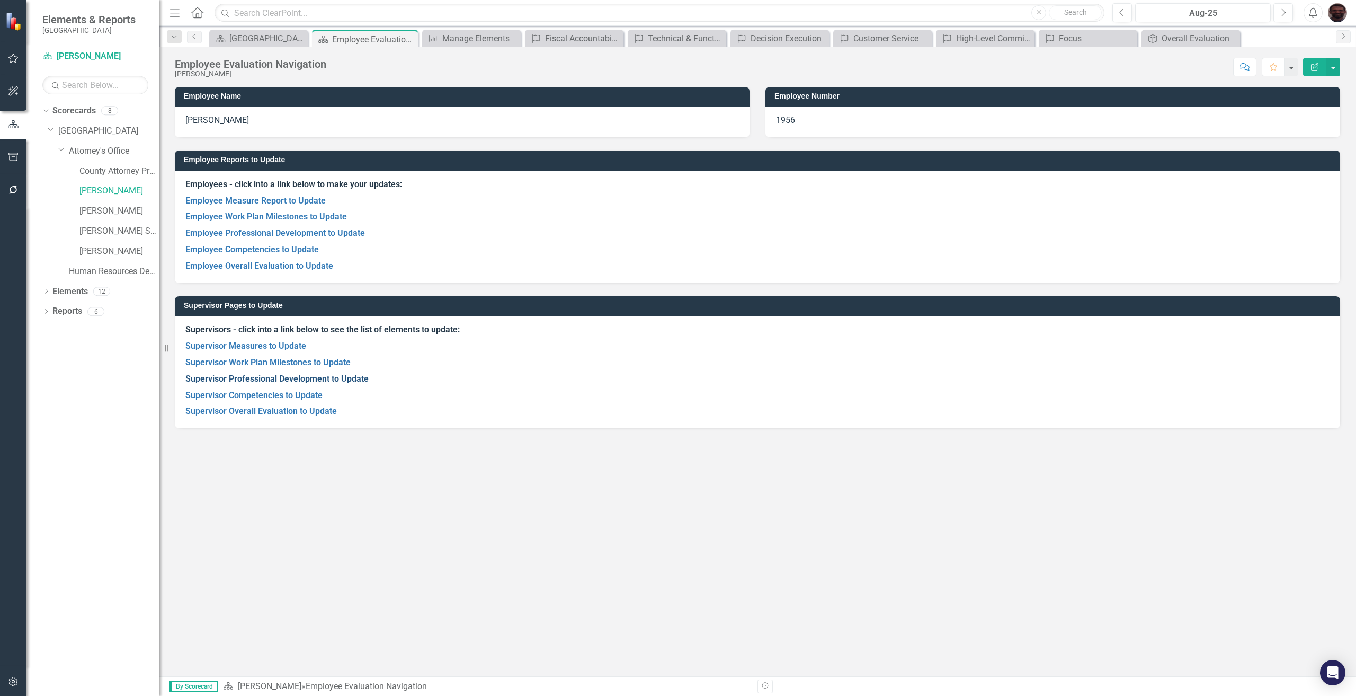
click at [263, 376] on link "Supervisor Professional Development to Update" at bounding box center [276, 378] width 183 height 10
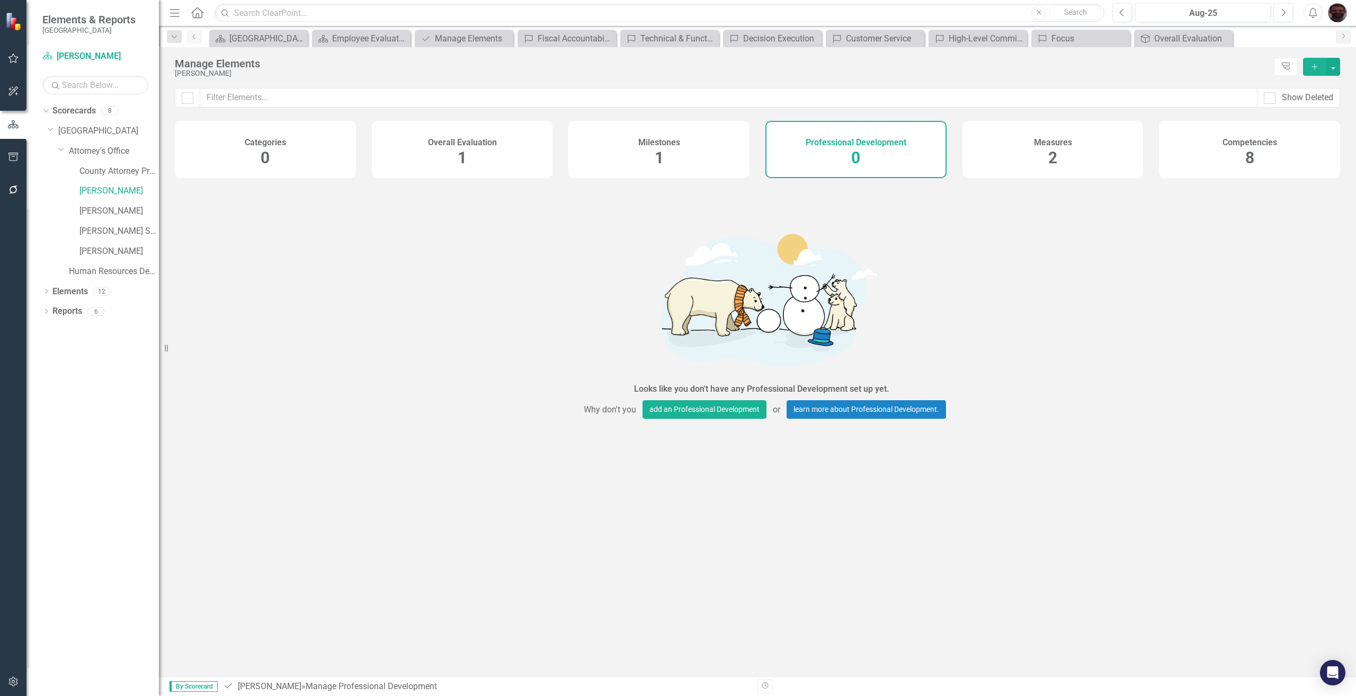
click at [196, 36] on icon "Previous" at bounding box center [194, 36] width 8 height 6
